Goal: Task Accomplishment & Management: Use online tool/utility

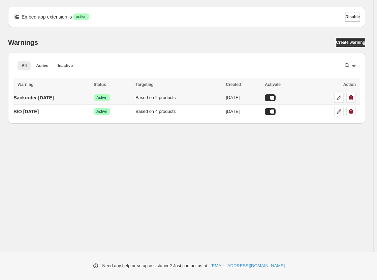
click at [54, 97] on p "Backorder [DATE]" at bounding box center [33, 97] width 40 height 7
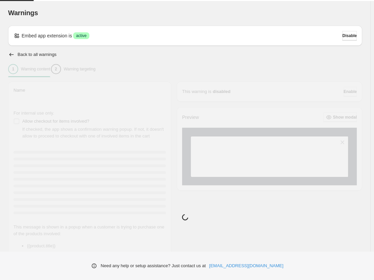
type input "**********"
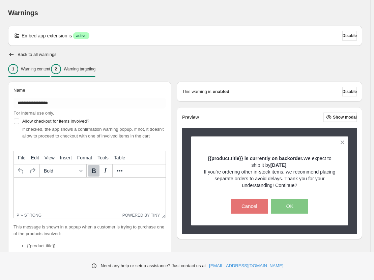
click at [81, 68] on p "Warning targeting" at bounding box center [80, 68] width 32 height 5
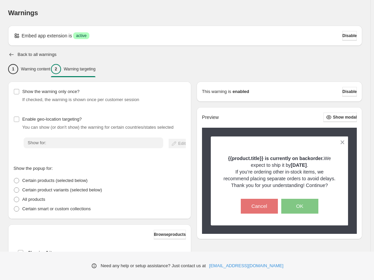
click at [13, 53] on icon "button" at bounding box center [11, 54] width 7 height 7
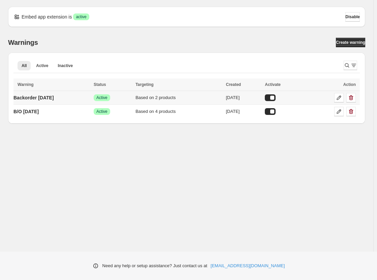
click at [276, 97] on div at bounding box center [270, 97] width 11 height 7
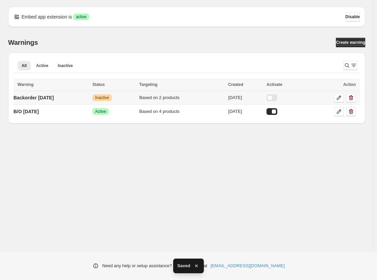
click at [75, 98] on td "Backorder [DATE]" at bounding box center [51, 98] width 77 height 14
click at [53, 99] on p "Backorder [DATE]" at bounding box center [33, 97] width 40 height 7
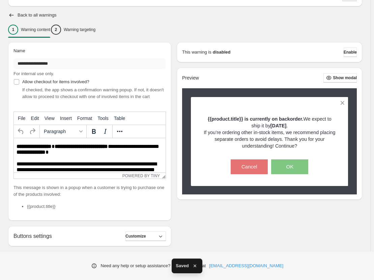
scroll to position [20, 0]
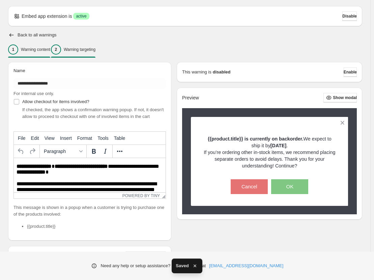
click at [95, 51] on p "Warning targeting" at bounding box center [80, 49] width 32 height 5
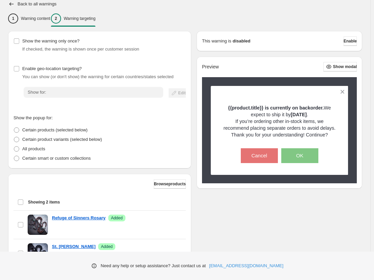
scroll to position [113, 0]
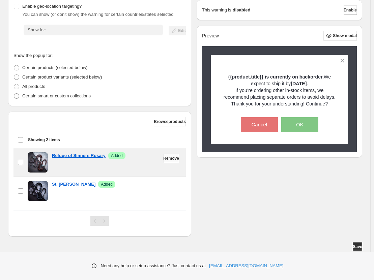
click at [167, 161] on span "Remove" at bounding box center [171, 158] width 16 height 5
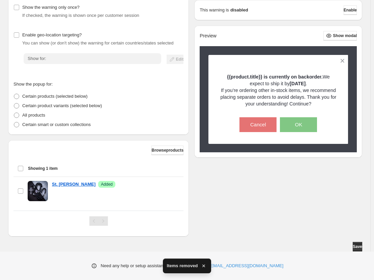
scroll to position [85, 0]
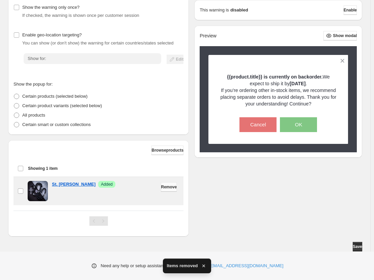
click at [164, 185] on span "Remove" at bounding box center [169, 186] width 16 height 5
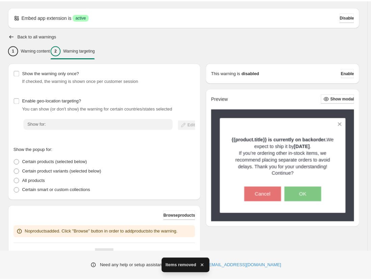
scroll to position [52, 0]
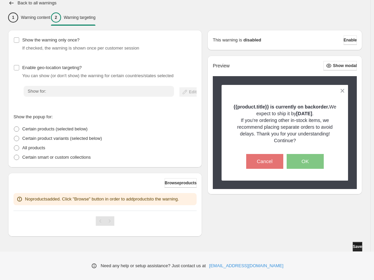
click at [358, 248] on span "Save" at bounding box center [357, 246] width 9 height 5
